Goal: Check status: Check status

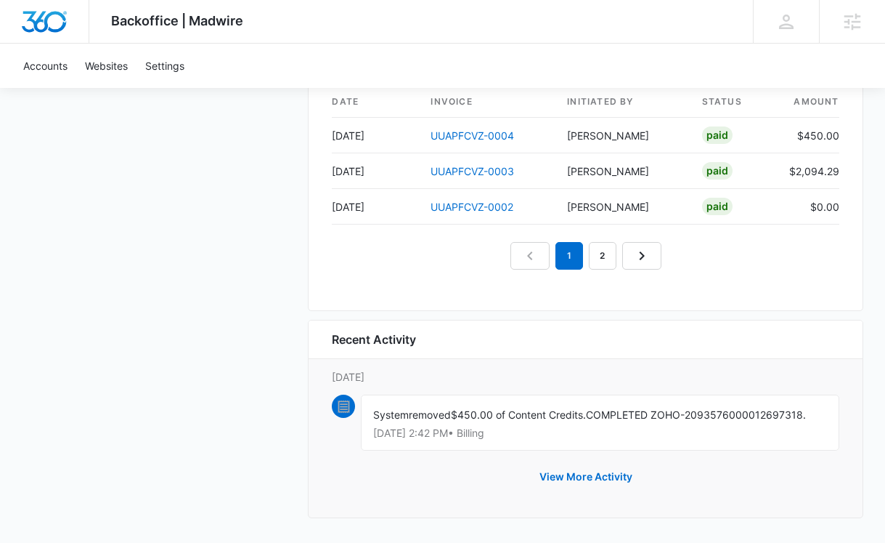
scroll to position [1554, 0]
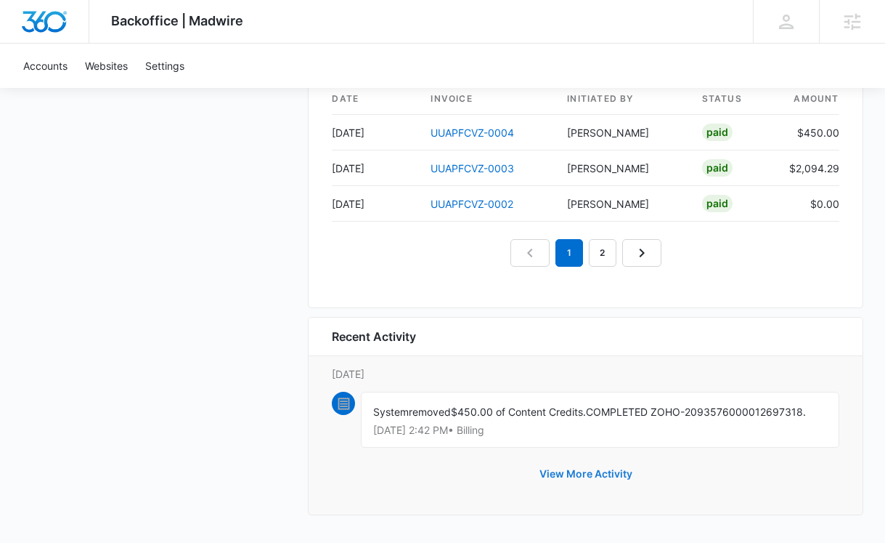
click at [610, 472] on button "View More Activity" at bounding box center [586, 473] width 122 height 35
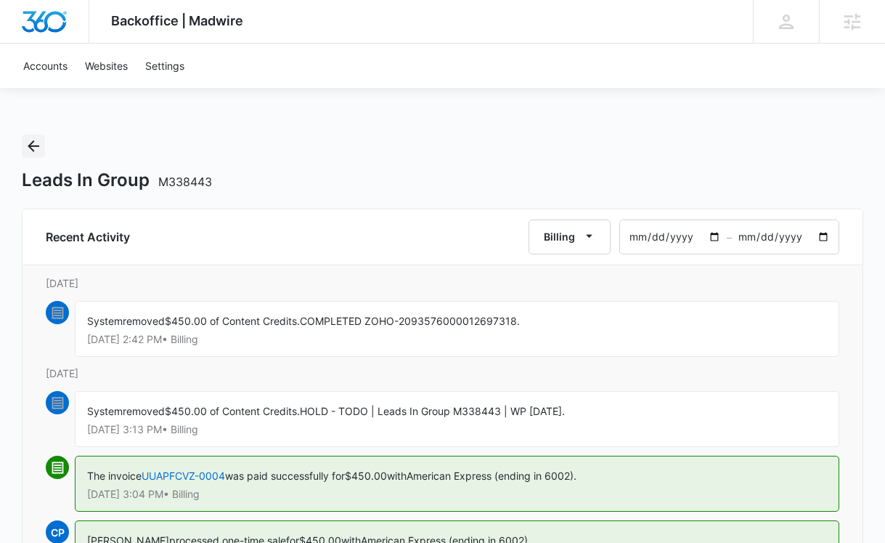
click at [38, 147] on icon "Back" at bounding box center [33, 145] width 17 height 17
